Goal: Find specific page/section: Find specific page/section

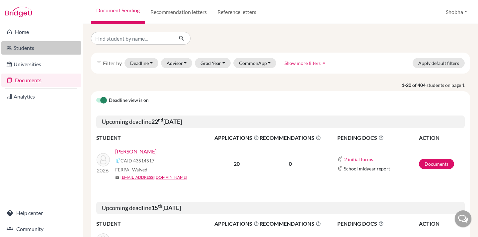
click at [31, 47] on link "Students" at bounding box center [41, 47] width 80 height 13
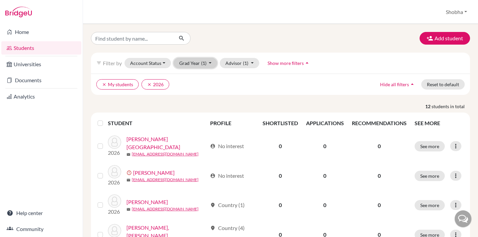
click at [209, 61] on button "Grad Year (1)" at bounding box center [196, 63] width 44 height 10
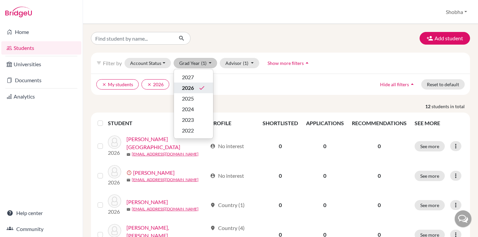
click at [190, 87] on span "2026" at bounding box center [188, 88] width 12 height 8
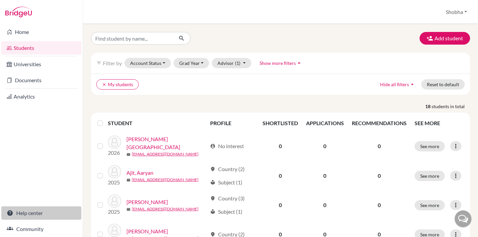
click at [28, 212] on link "Help center" at bounding box center [41, 212] width 80 height 13
